Goal: Navigation & Orientation: Find specific page/section

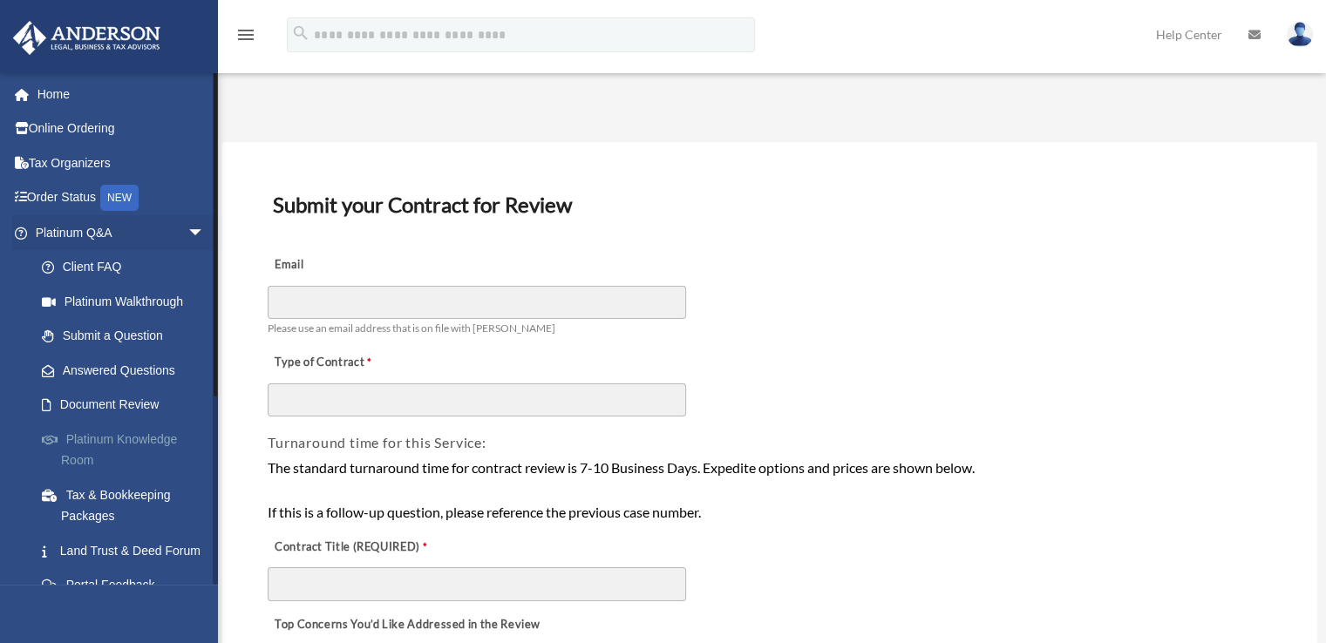
click at [102, 449] on link "Platinum Knowledge Room" at bounding box center [127, 450] width 207 height 56
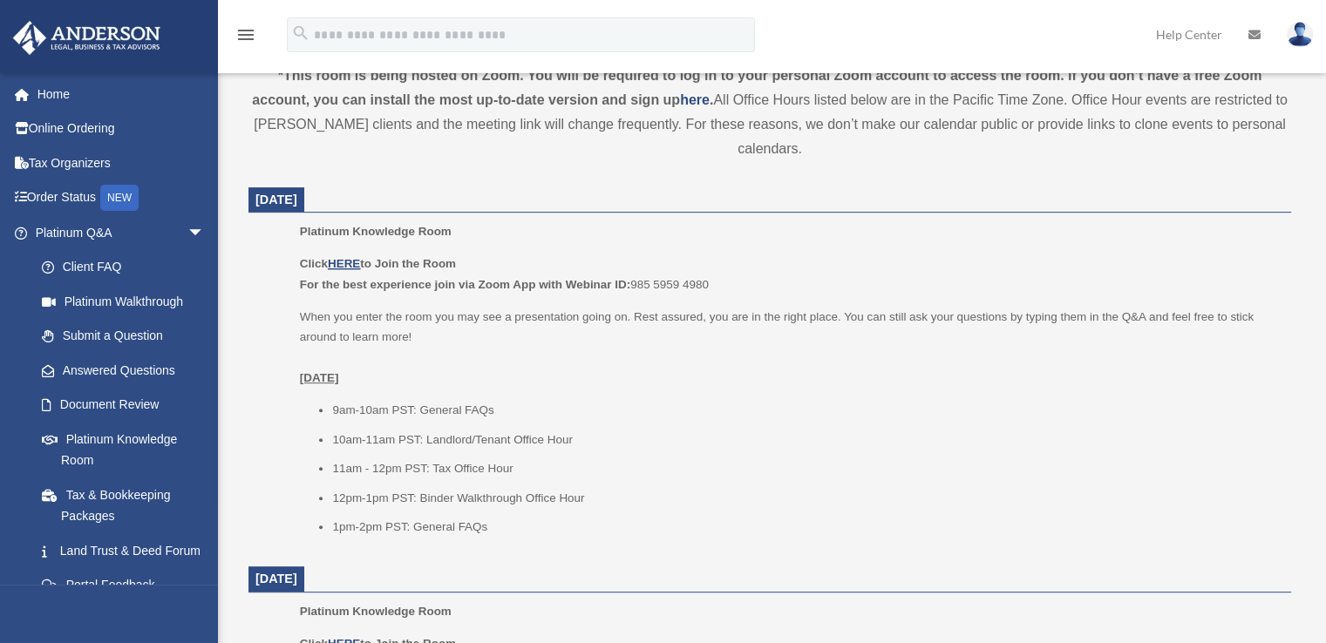
scroll to position [697, 0]
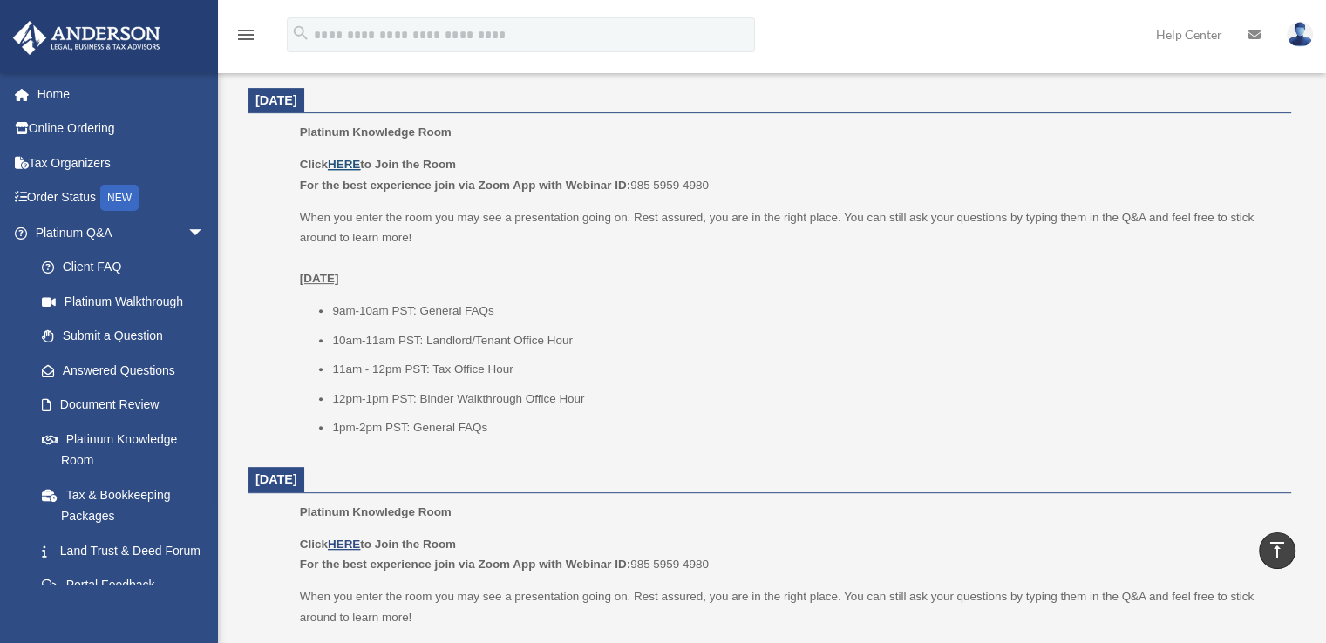
click at [342, 163] on u "HERE" at bounding box center [344, 164] width 32 height 13
